Goal: Information Seeking & Learning: Learn about a topic

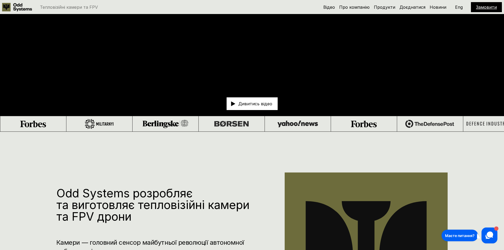
click at [358, 10] on h5 "Про компанію" at bounding box center [354, 7] width 30 height 6
click at [358, 8] on link "Про компанію" at bounding box center [354, 6] width 30 height 5
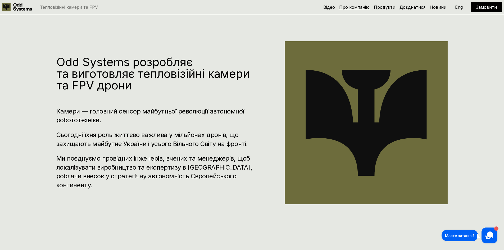
scroll to position [250, 0]
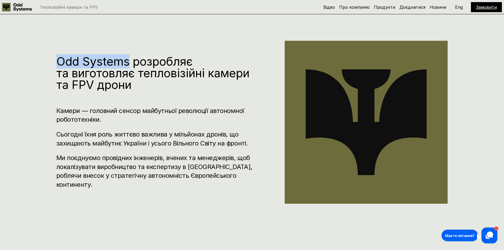
drag, startPoint x: 55, startPoint y: 64, endPoint x: 130, endPoint y: 69, distance: 74.6
click at [130, 69] on div "Odd Systems розробляє та виготовляє тепловізійні камери та FPV дрони Камери — г…" at bounding box center [252, 125] width 504 height 250
copy h1 "Odd Systems"
